Goal: Task Accomplishment & Management: Manage account settings

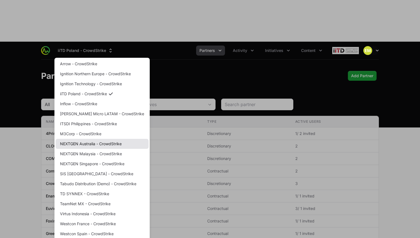
click at [103, 139] on link "NEXTGEN Australia - CrowdStrike" at bounding box center [102, 144] width 93 height 10
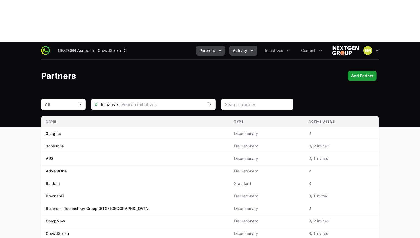
click at [243, 46] on button "Activity" at bounding box center [243, 51] width 28 height 10
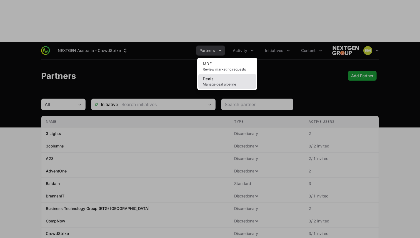
click at [231, 74] on link "Deals Manage deal pipeline" at bounding box center [227, 81] width 58 height 15
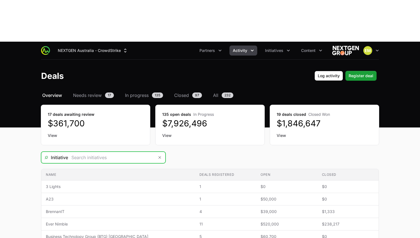
click at [91, 152] on input "Deals Filters" at bounding box center [111, 157] width 86 height 11
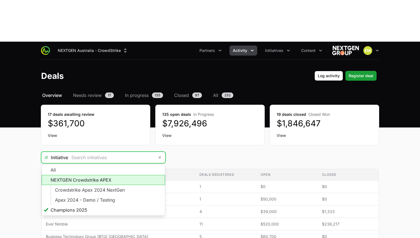
click at [89, 175] on li "NEXTGEN Crowdstrike APEX" at bounding box center [103, 180] width 123 height 10
type input "NEXTGEN Crowdstrike APEX"
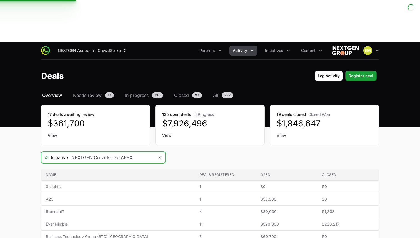
click at [93, 152] on input "NEXTGEN Crowdstrike APEX" at bounding box center [111, 157] width 86 height 11
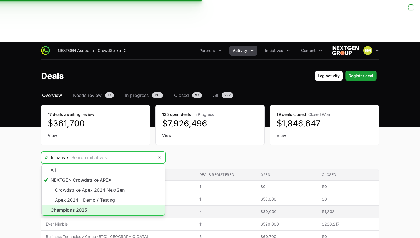
click at [89, 205] on li "Champions 2025" at bounding box center [103, 210] width 123 height 11
type input "Champions 2025"
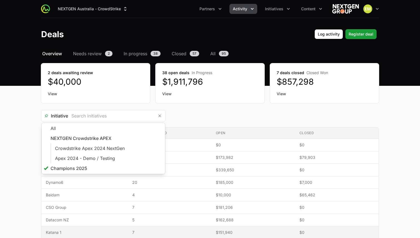
type input "Champions 2025"
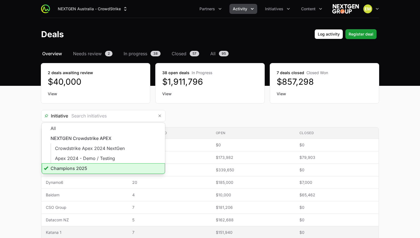
type input "Champions 2025"
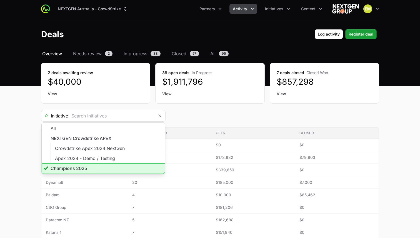
type input "Champions 2025"
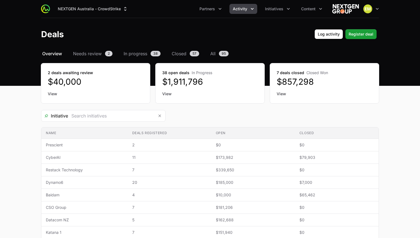
type input "Champions 2025"
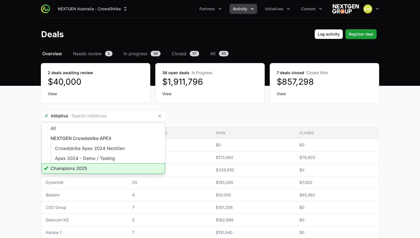
type input "Champions 2025"
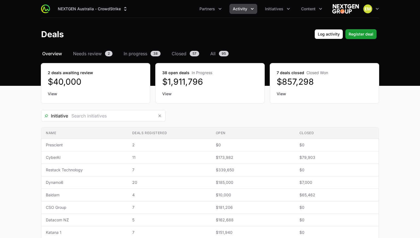
type input "Champions 2025"
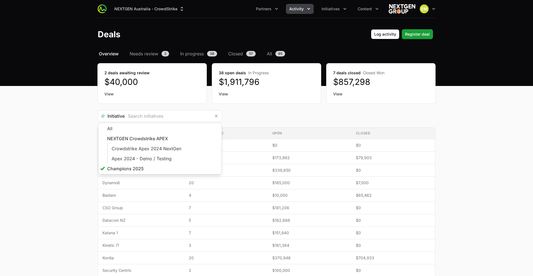
type input "Champions 2025"
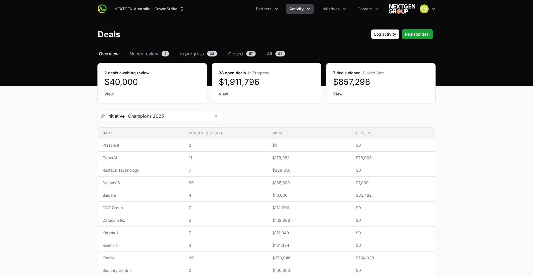
click at [420, 129] on main "Select a tab Overview Needs review In progress Closed All Overview Needs review…" at bounding box center [266, 184] width 533 height 269
click at [150, 9] on button "NEXTGEN Australia - CrowdStrike" at bounding box center [149, 9] width 77 height 10
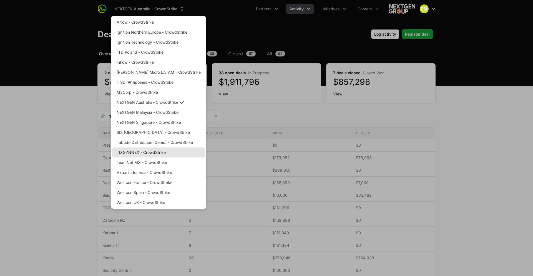
click at [156, 153] on link "TD SYNNEX - CrowdStrike" at bounding box center [158, 152] width 93 height 10
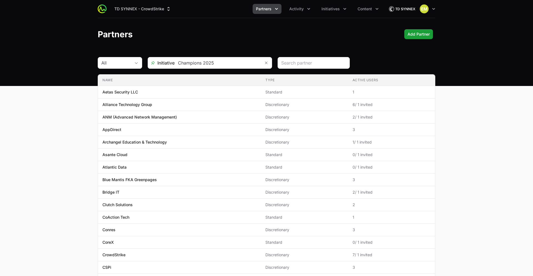
scroll to position [0, 0]
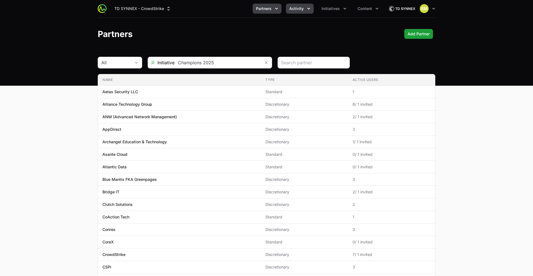
click at [301, 9] on span "Activity" at bounding box center [296, 9] width 14 height 6
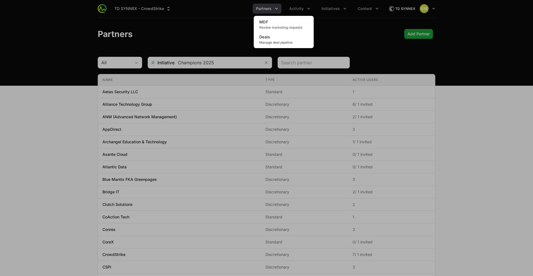
click at [327, 7] on div "Activity menu" at bounding box center [266, 138] width 533 height 276
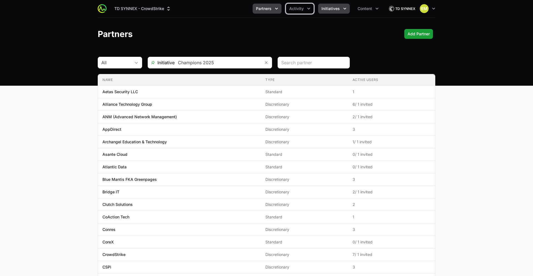
click at [327, 8] on span "Initiatives" at bounding box center [331, 9] width 18 height 6
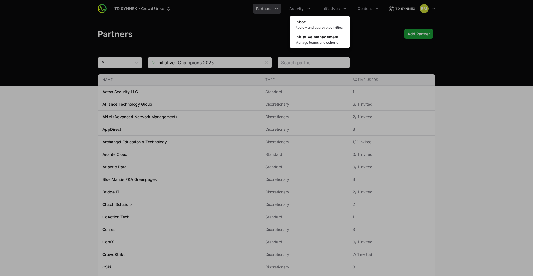
click at [276, 38] on div "Initiatives menu" at bounding box center [266, 138] width 533 height 276
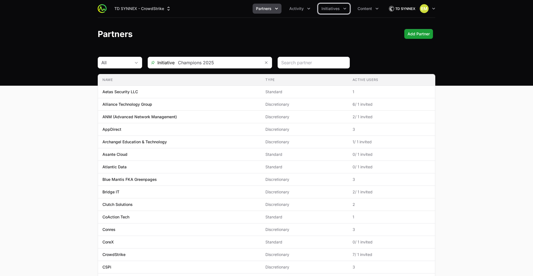
click at [279, 9] on icon "Partners menu" at bounding box center [277, 9] width 6 height 6
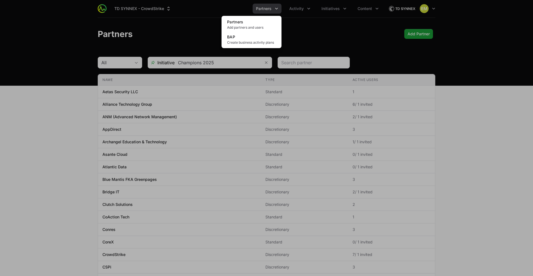
click at [322, 17] on div "Partners menu" at bounding box center [266, 138] width 533 height 276
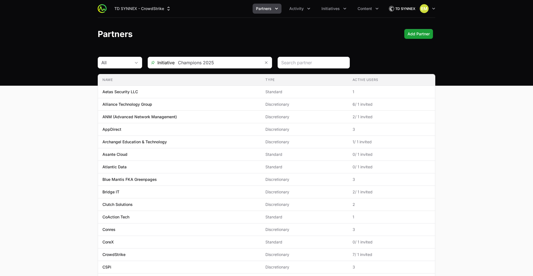
click at [278, 3] on div "TD SYNNEX - CrowdStrike Partners Activity Initiatives Content Open user menu Op…" at bounding box center [267, 9] width 338 height 18
click at [294, 6] on span "Activity" at bounding box center [296, 9] width 14 height 6
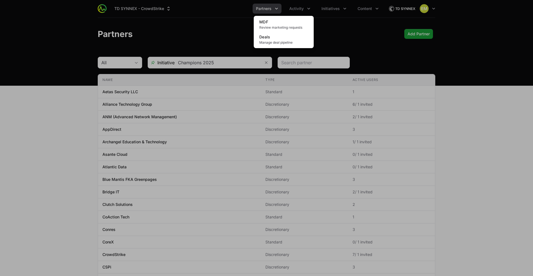
click at [330, 13] on div "Activity menu" at bounding box center [266, 138] width 533 height 276
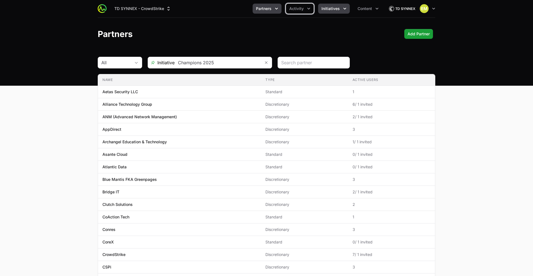
click at [330, 11] on span "Initiatives" at bounding box center [331, 9] width 18 height 6
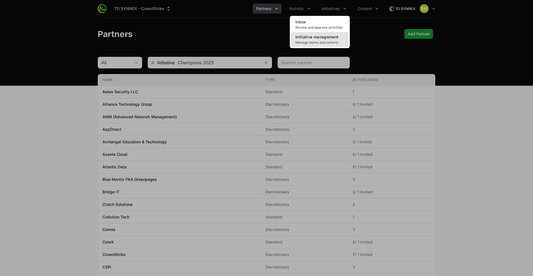
click at [316, 41] on span "Manage teams and cohorts" at bounding box center [320, 42] width 49 height 4
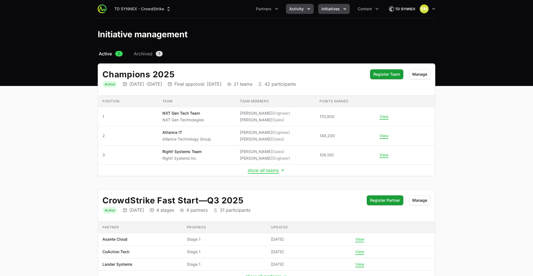
click at [299, 9] on span "Activity" at bounding box center [296, 9] width 14 height 6
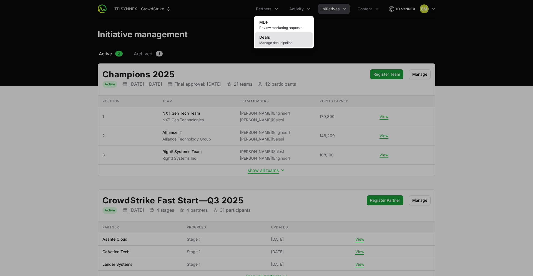
click at [293, 39] on link "Deals Manage deal pipeline" at bounding box center [284, 39] width 58 height 15
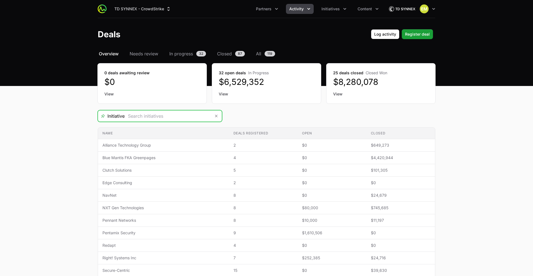
click at [171, 118] on input "Deals Filters" at bounding box center [168, 115] width 86 height 11
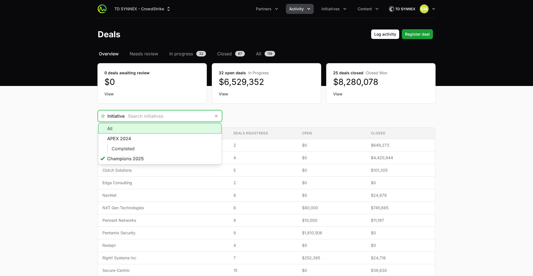
click at [163, 131] on li "All" at bounding box center [159, 128] width 123 height 11
type input "All"
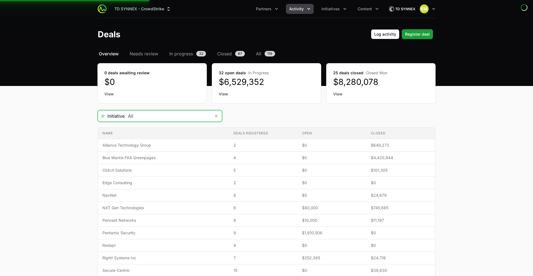
click at [165, 115] on input "All" at bounding box center [168, 115] width 86 height 11
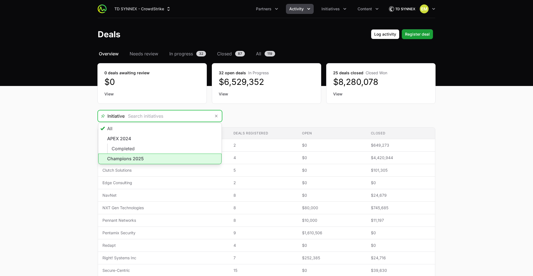
click at [149, 157] on li "Champions 2025" at bounding box center [159, 158] width 123 height 11
type input "Champions 2025"
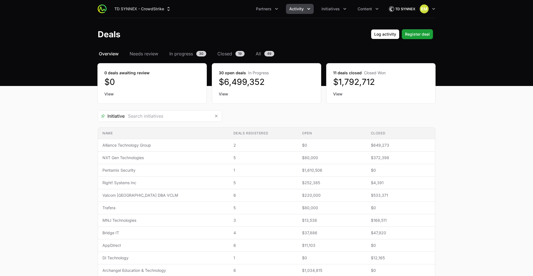
type input "Champions 2025"
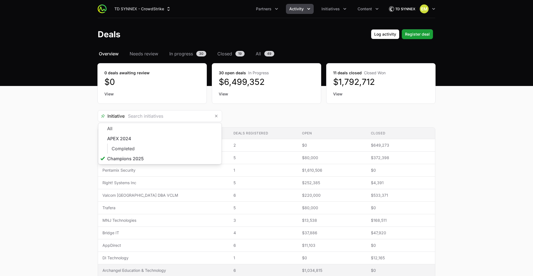
type input "Champions 2025"
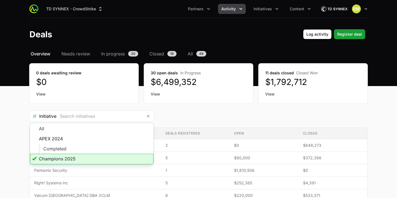
type input "Champions 2025"
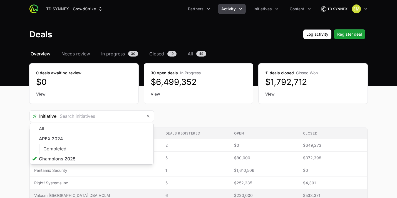
type input "Champions 2025"
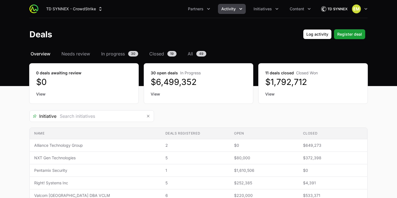
type input "Champions 2025"
